Goal: Information Seeking & Learning: Learn about a topic

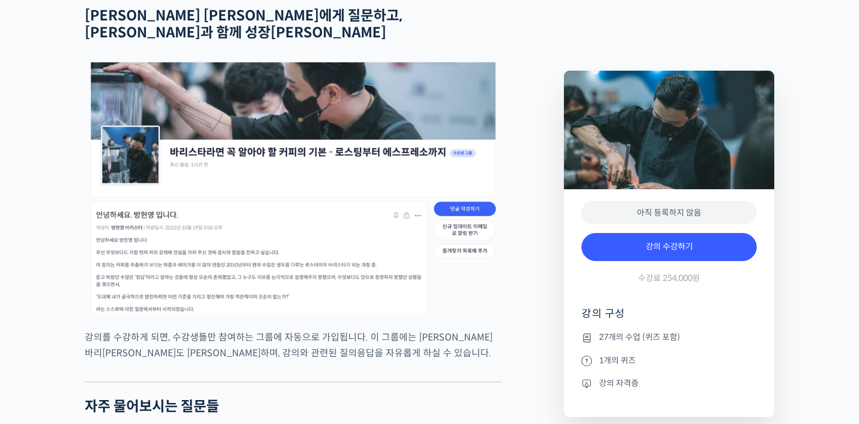
scroll to position [4187, 0]
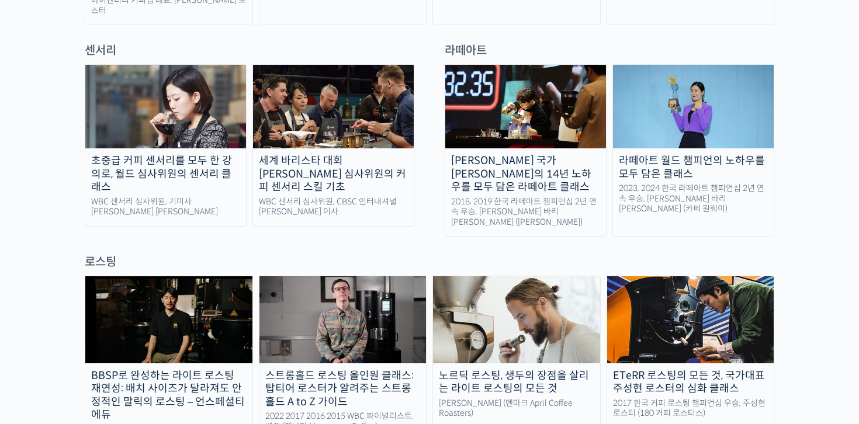
scroll to position [831, 0]
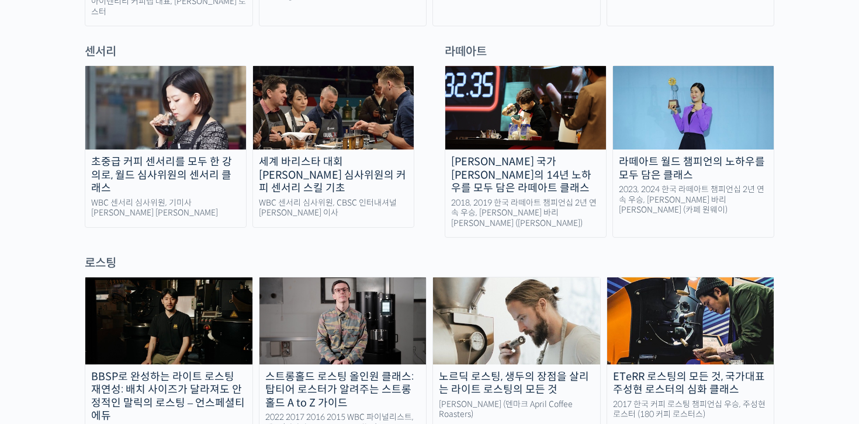
click at [703, 122] on img at bounding box center [693, 108] width 161 height 84
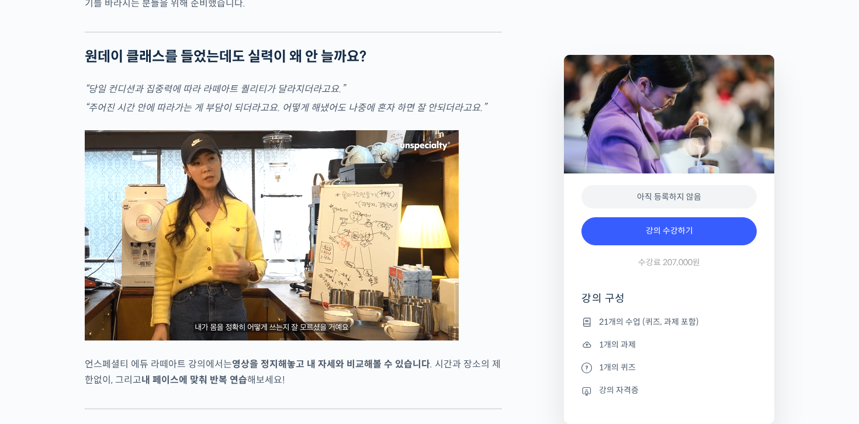
scroll to position [2122, 0]
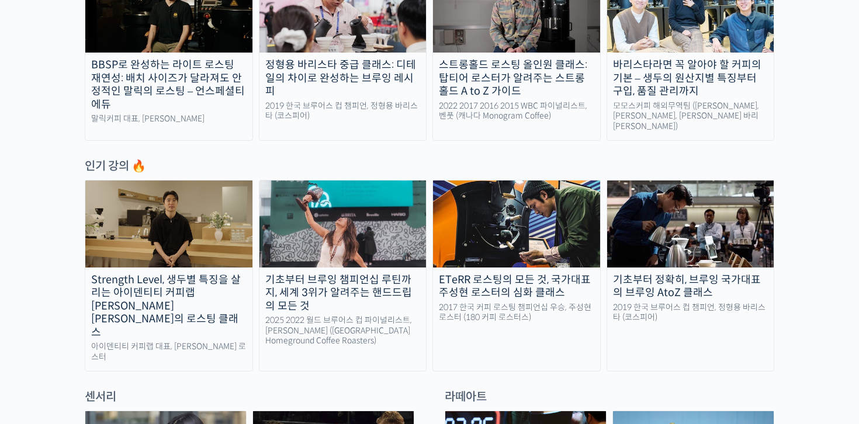
scroll to position [391, 0]
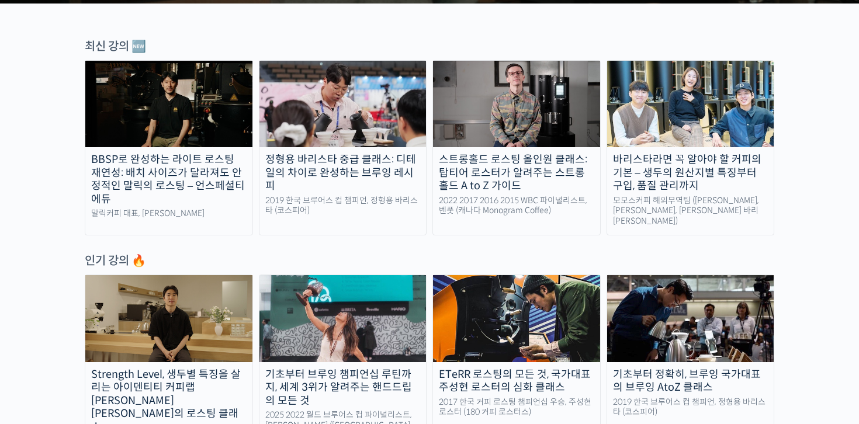
click at [666, 313] on img at bounding box center [690, 318] width 167 height 86
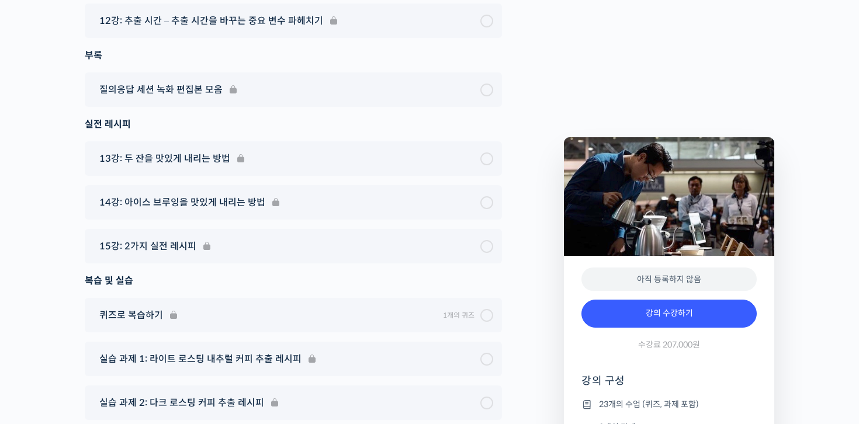
scroll to position [7295, 0]
